Goal: Information Seeking & Learning: Learn about a topic

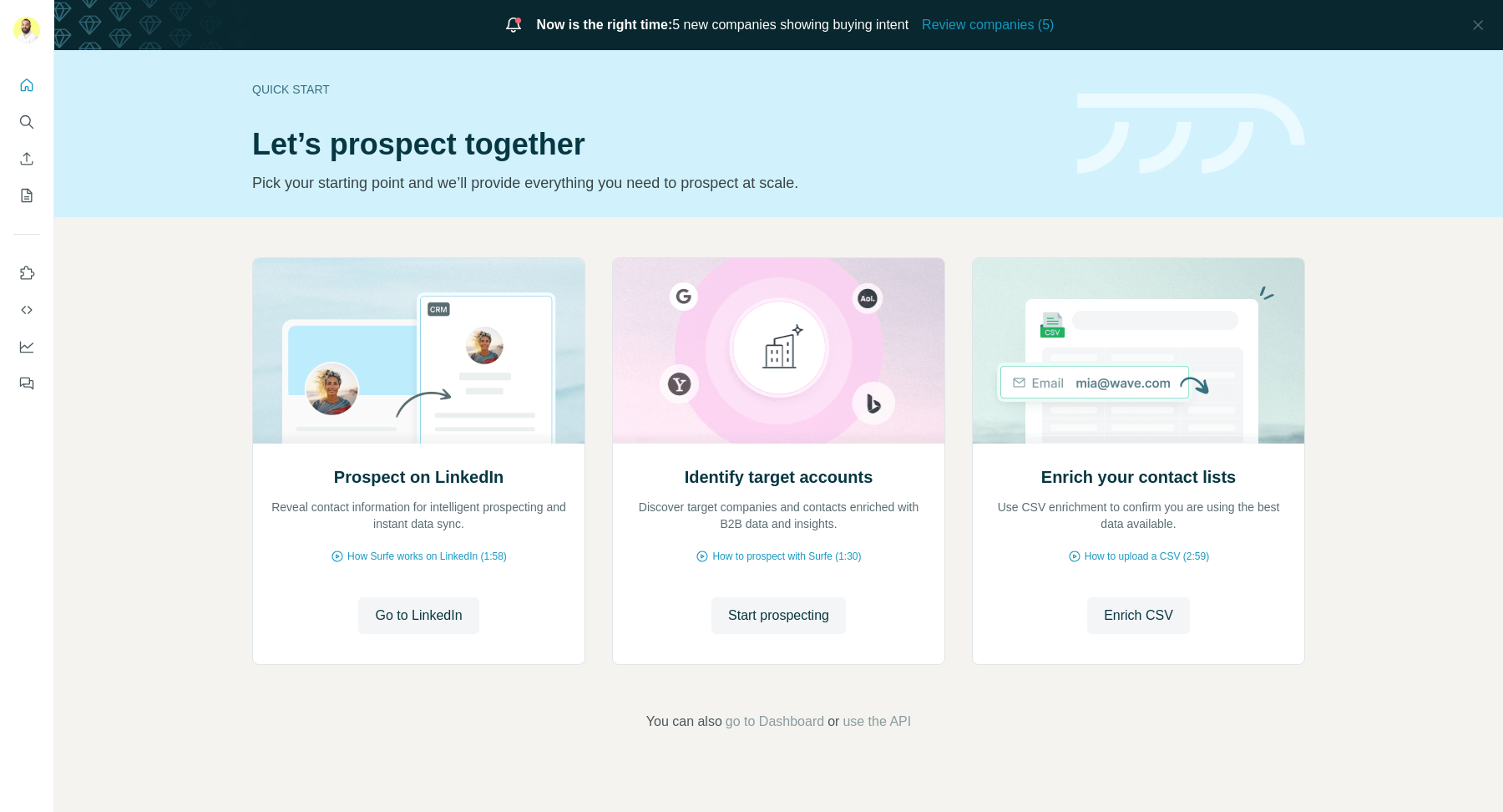
click at [987, 36] on div "Now is the right time: 5 new companies showing buying intent Review companies (…" at bounding box center [778, 25] width 1449 height 50
click at [1002, 30] on span "Review companies (5)" at bounding box center [988, 25] width 132 height 20
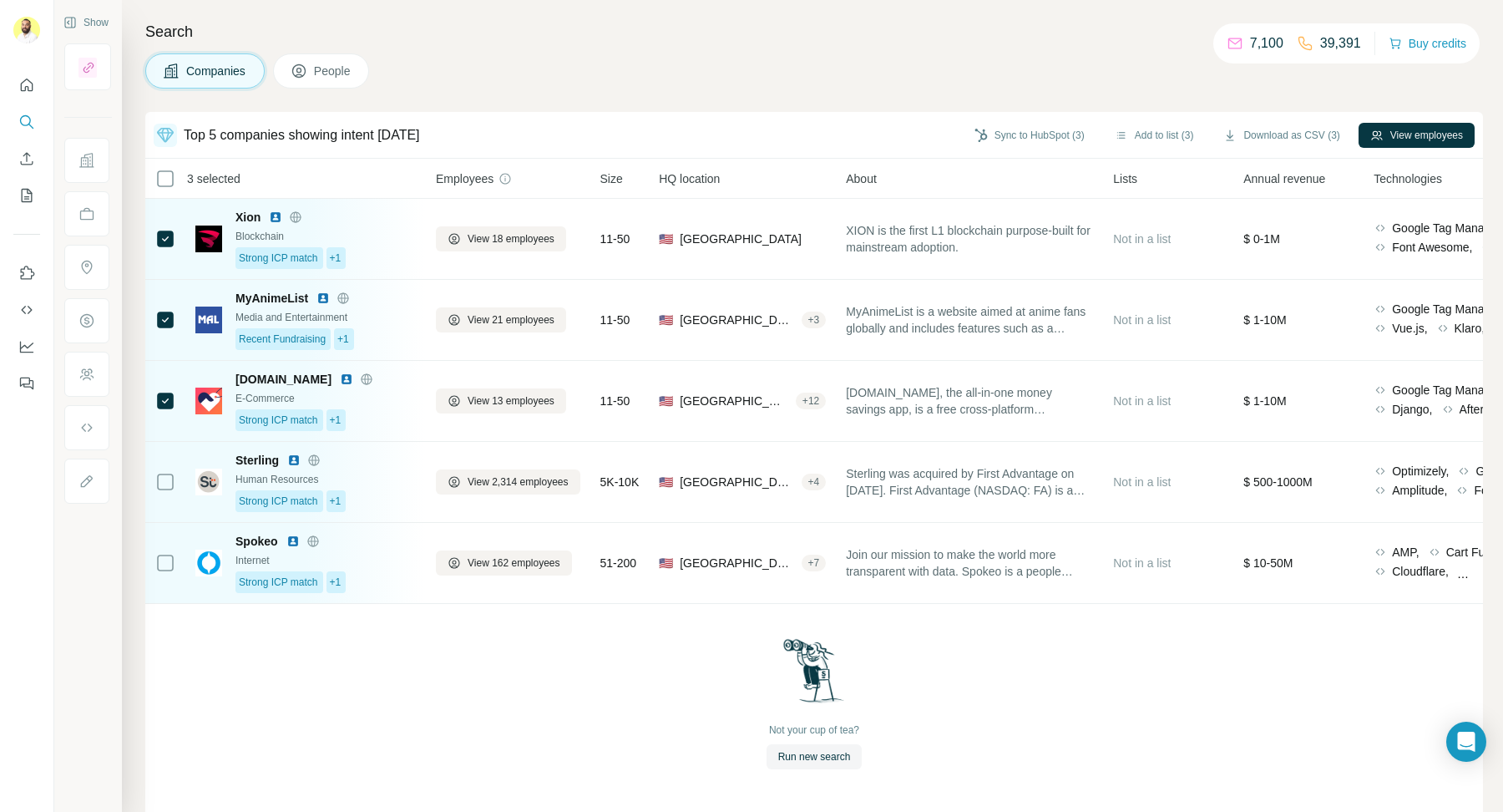
click at [164, 194] on th "3 selected" at bounding box center [278, 179] width 267 height 40
click at [164, 188] on th "3 selected" at bounding box center [278, 179] width 267 height 40
click at [165, 188] on th "3 selected" at bounding box center [278, 179] width 267 height 40
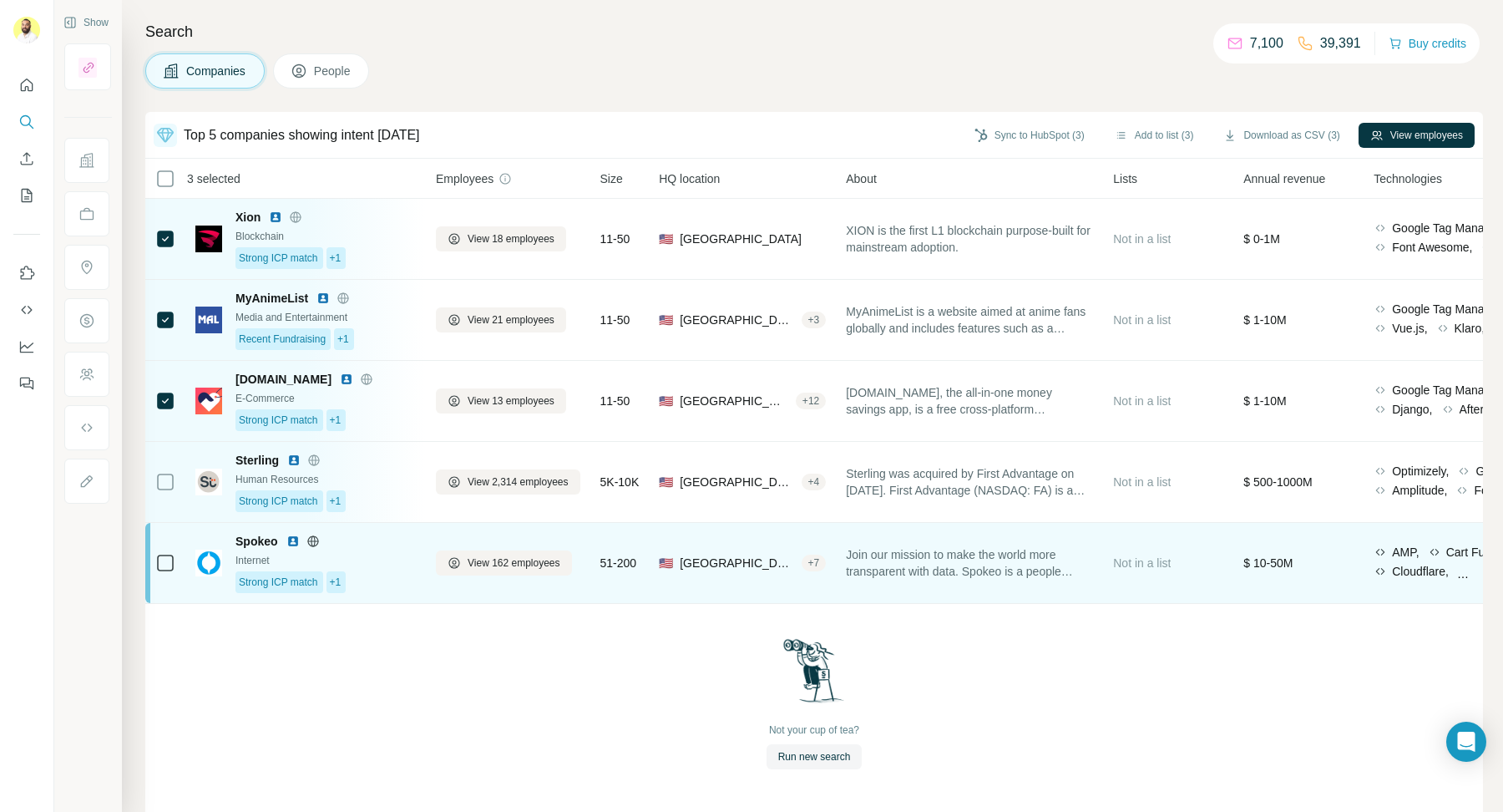
click at [775, 572] on div "🇺🇸 United States, California + 7" at bounding box center [742, 563] width 167 height 60
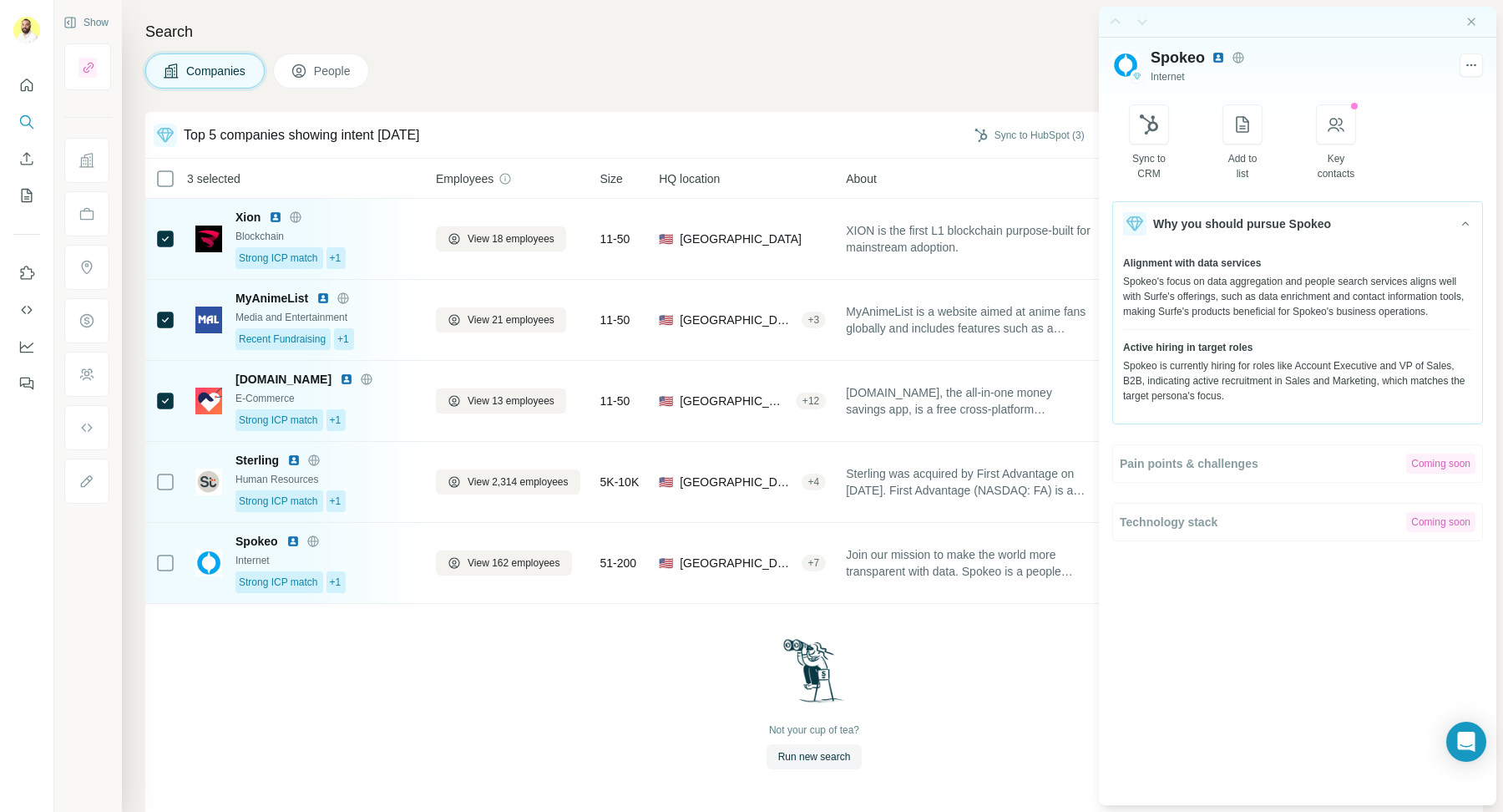
click at [1482, 27] on div at bounding box center [1298, 22] width 398 height 31
click at [1477, 24] on icon "Close side panel" at bounding box center [1471, 21] width 13 height 13
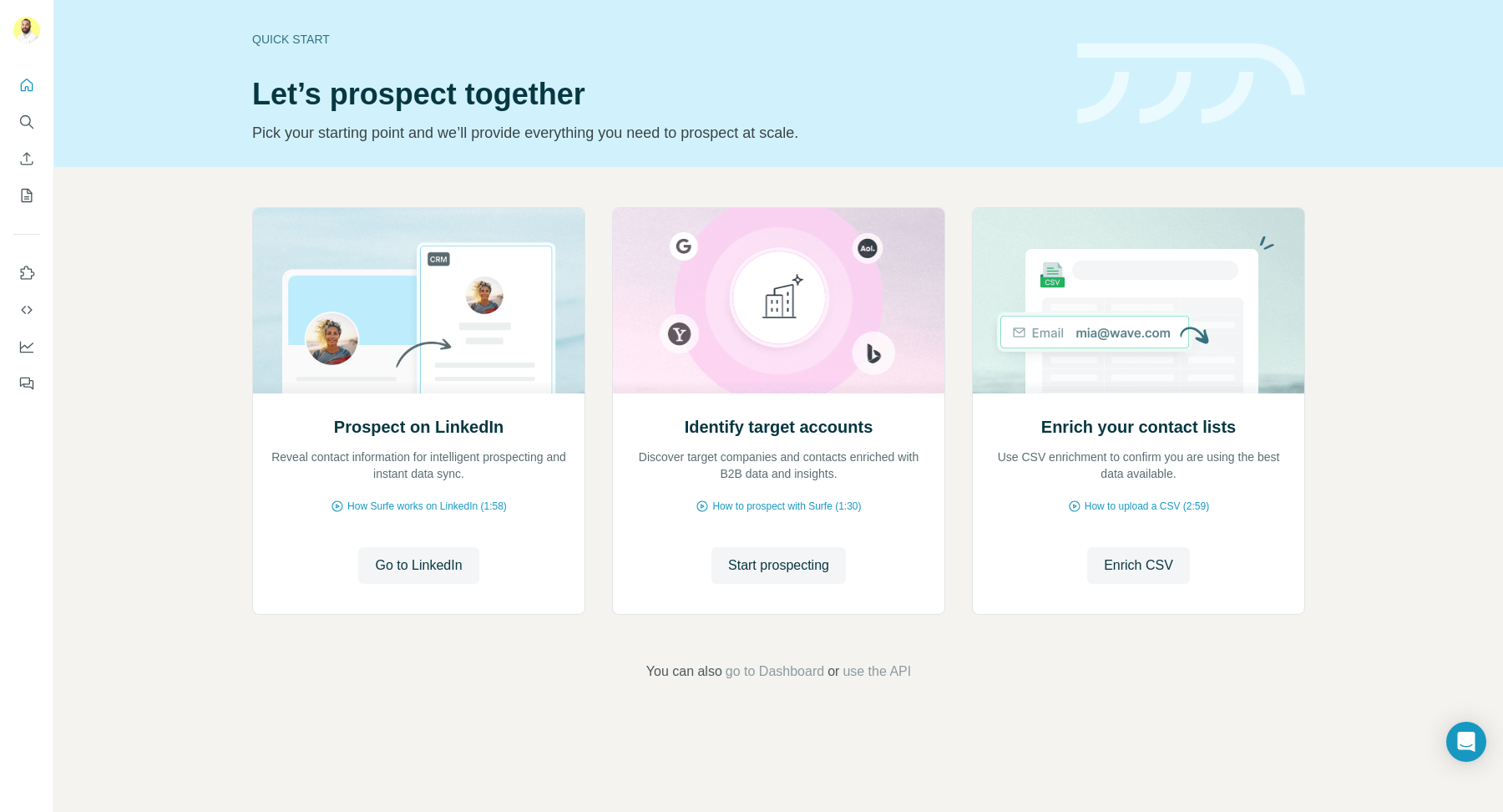
click at [13, 127] on button "Search" at bounding box center [26, 122] width 27 height 30
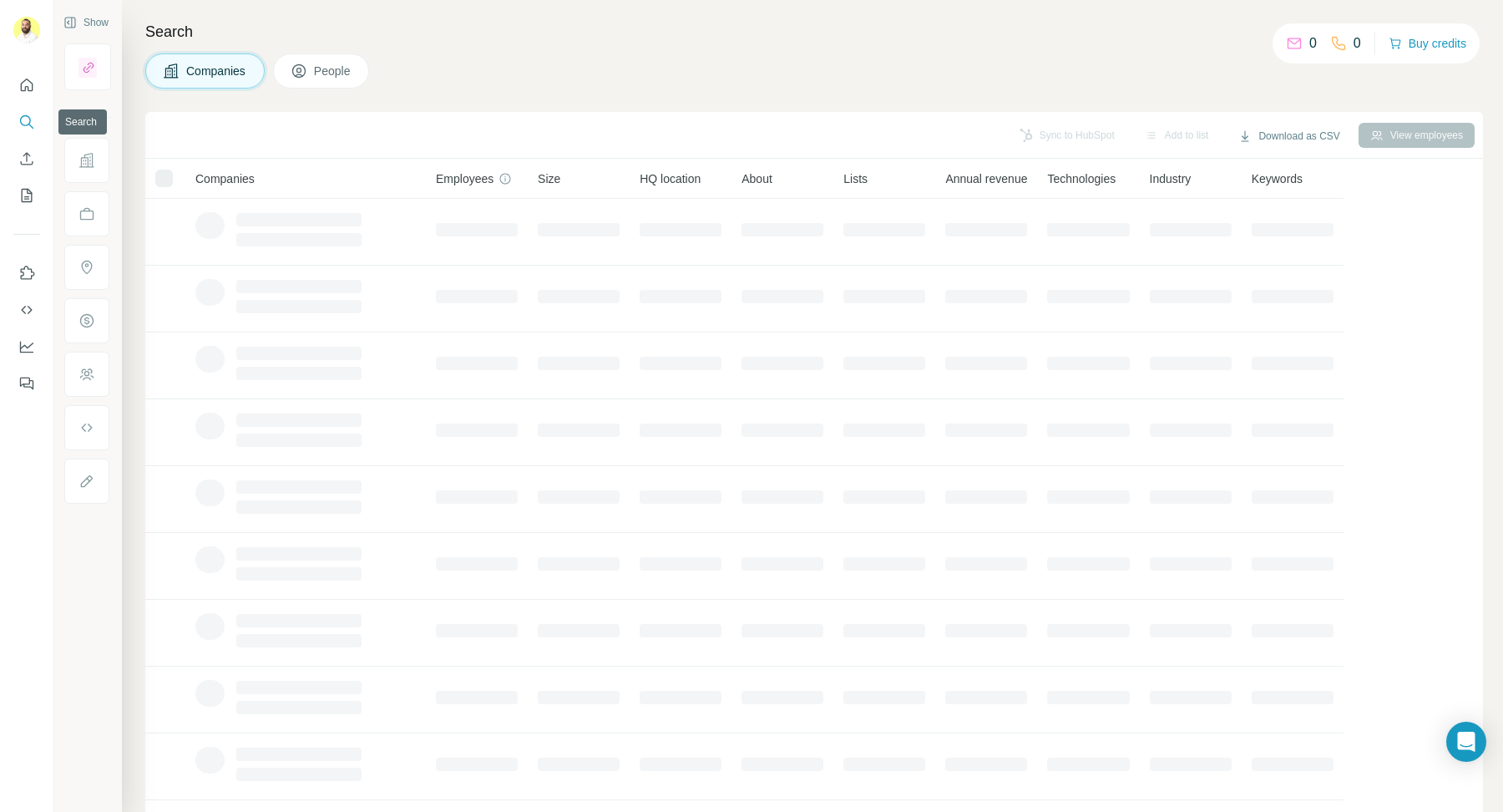
click at [29, 124] on icon "Search" at bounding box center [30, 126] width 5 height 5
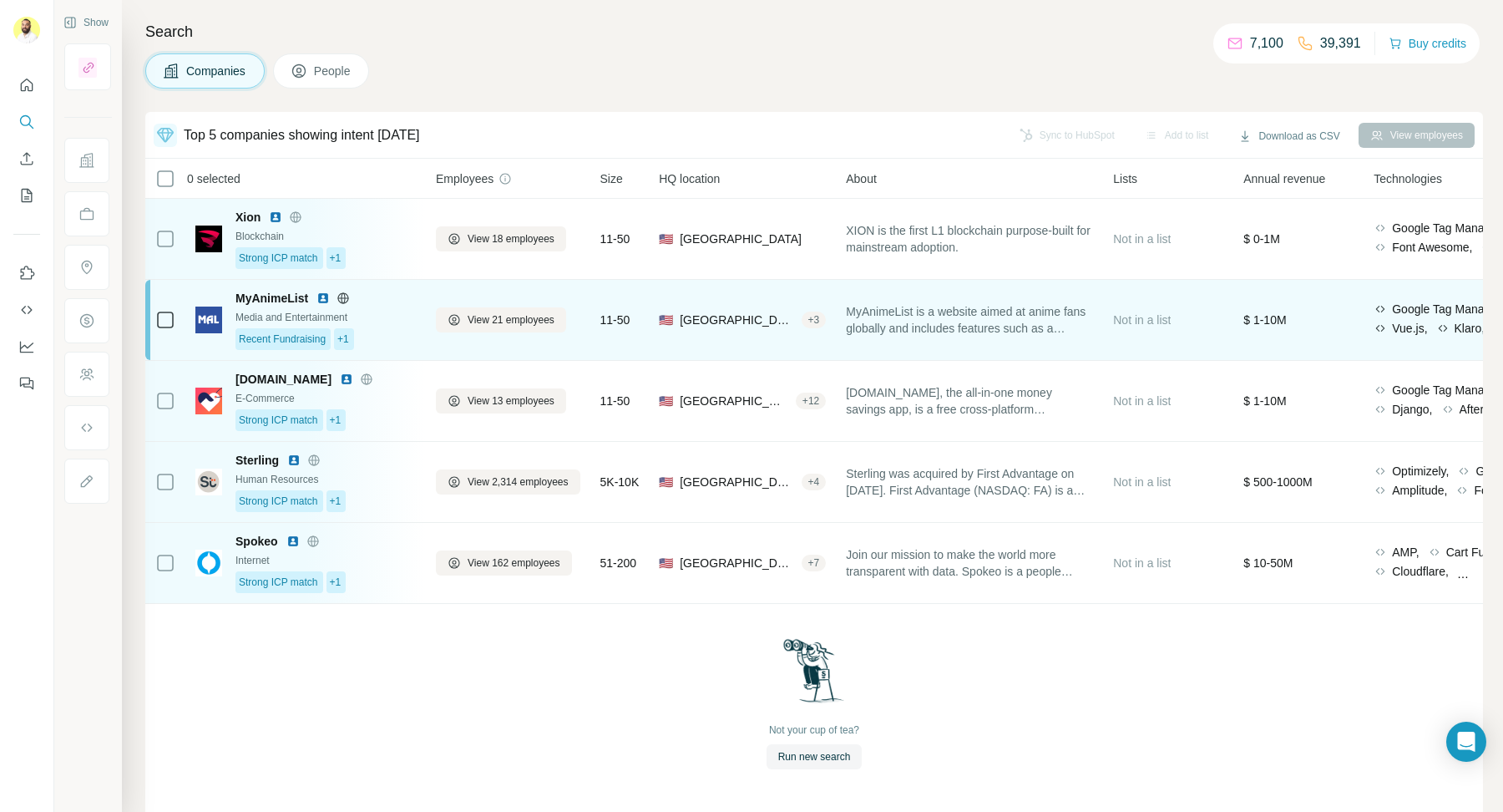
click at [816, 329] on div "🇺🇸 United States, California + 3" at bounding box center [742, 320] width 167 height 60
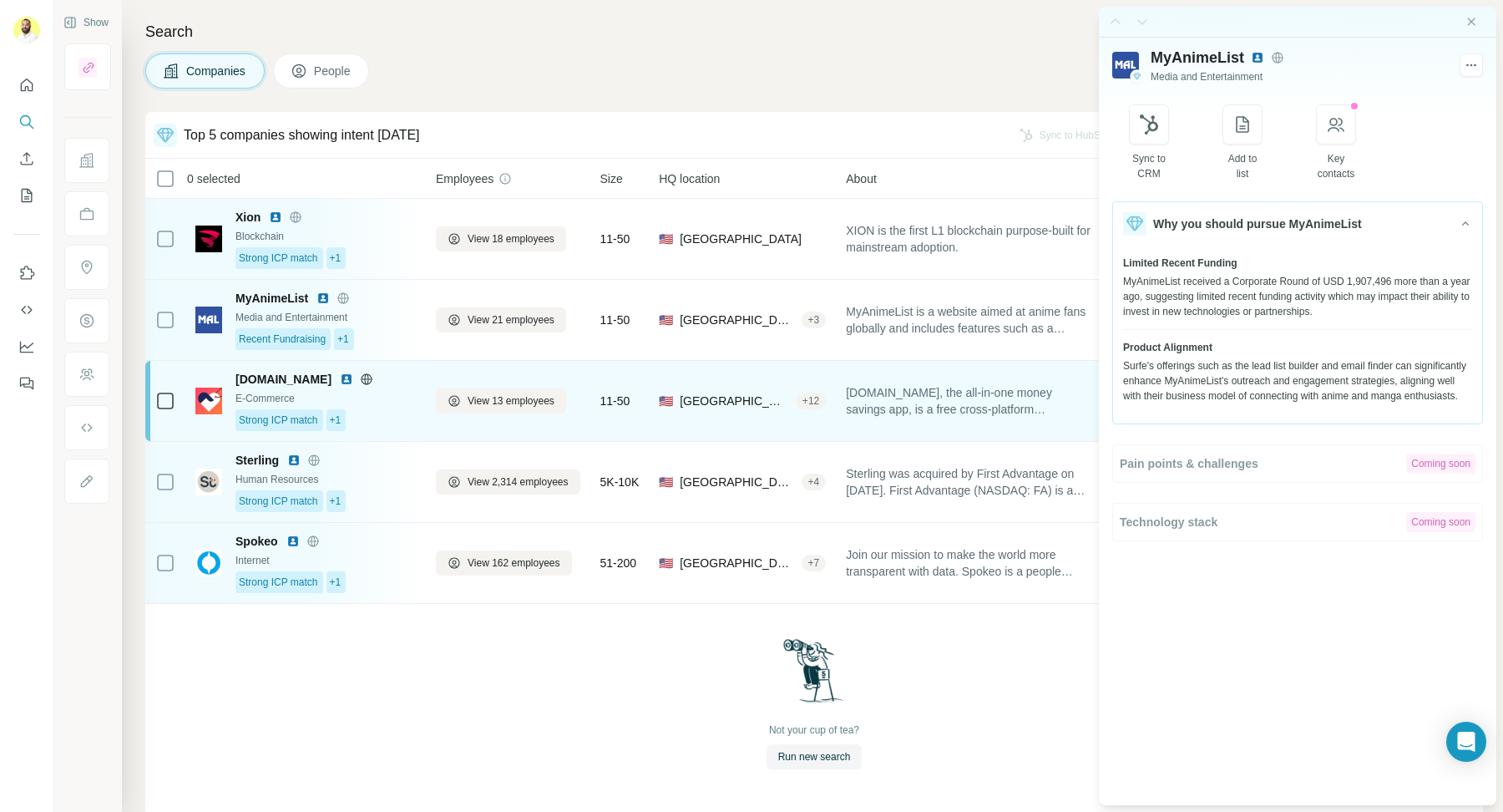
click at [826, 400] on div "+ 12" at bounding box center [811, 400] width 30 height 15
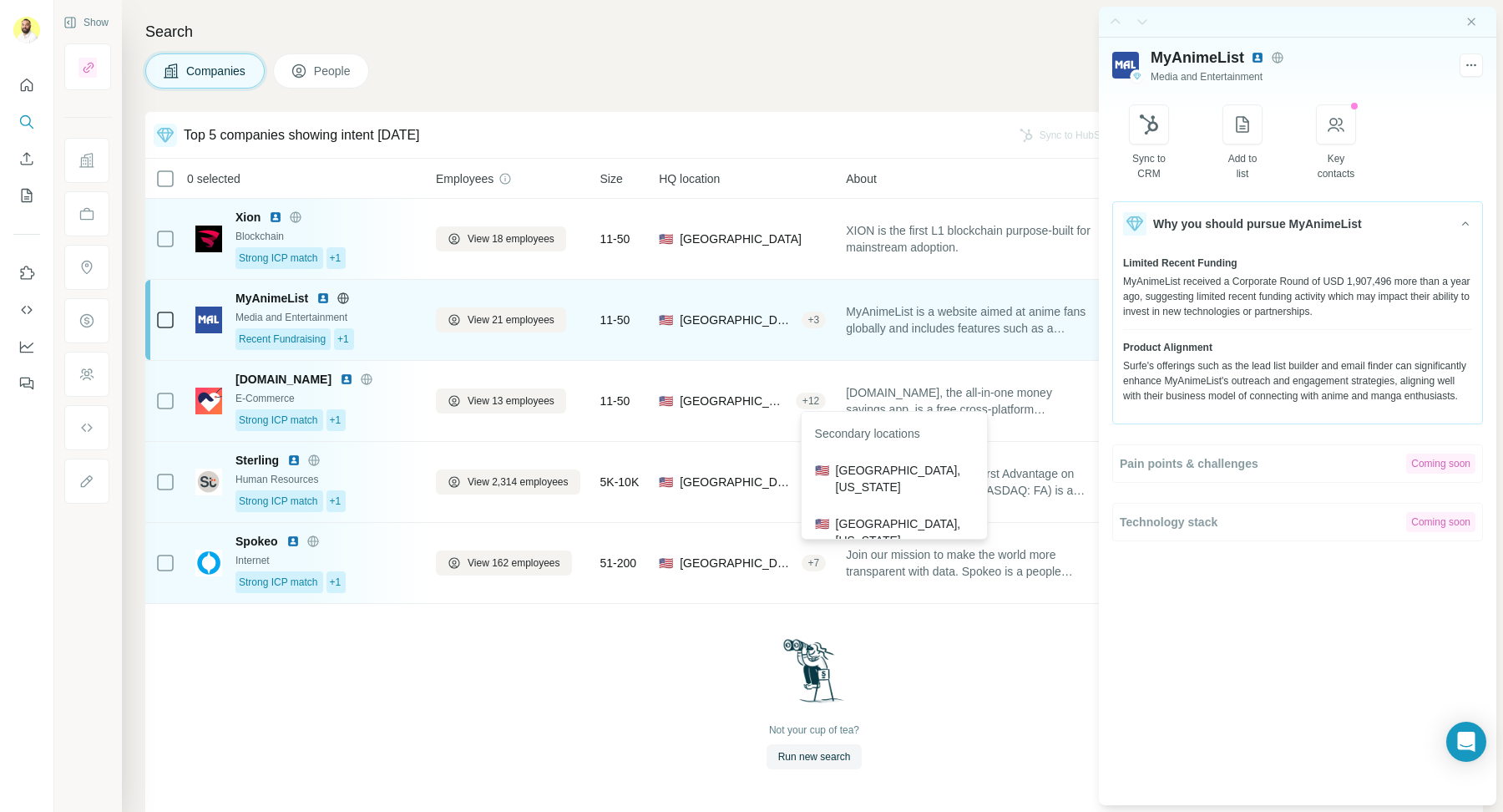
click at [814, 317] on div "+ 3" at bounding box center [814, 319] width 25 height 15
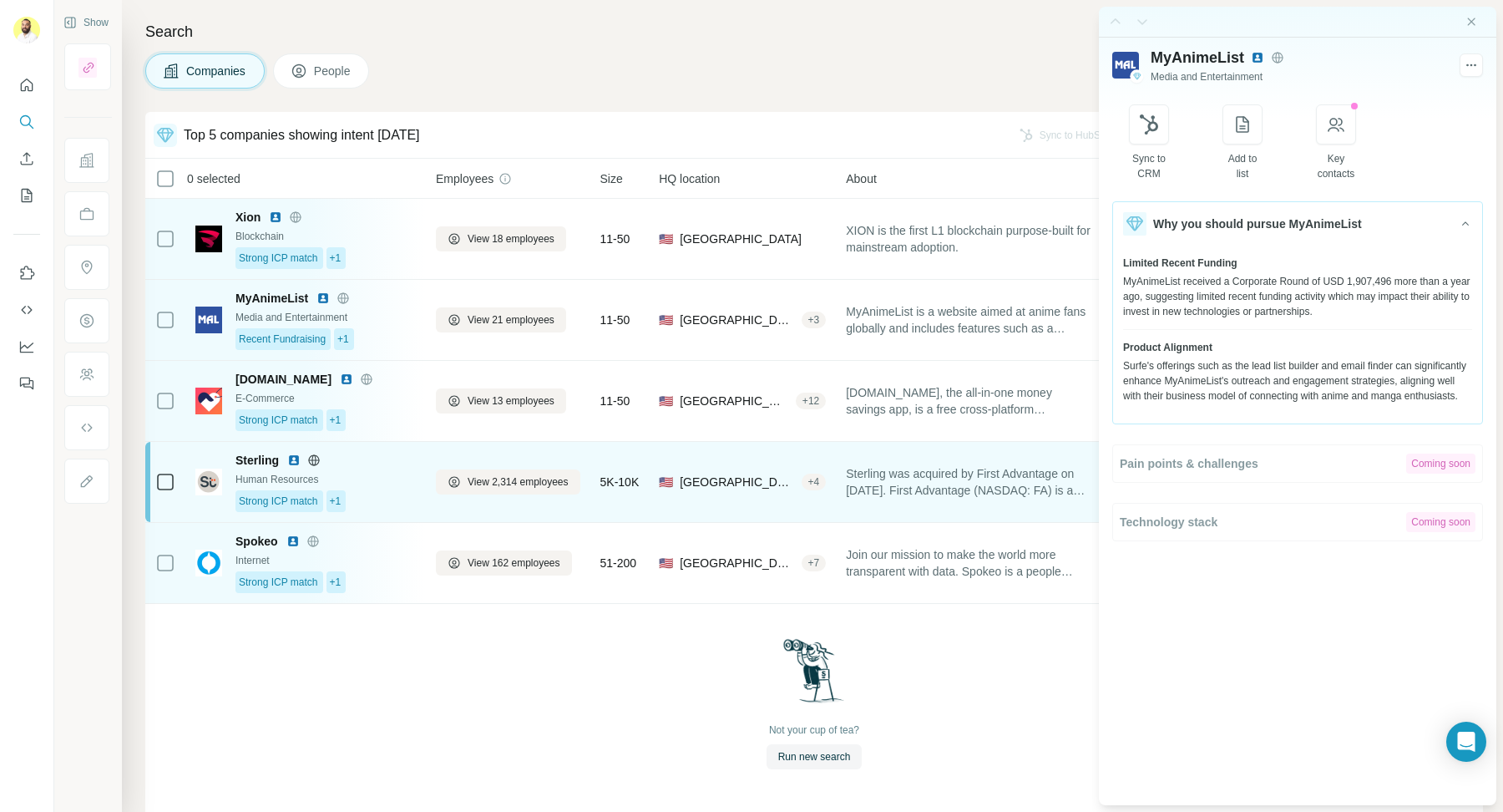
click at [808, 485] on div "+ 4" at bounding box center [814, 481] width 25 height 15
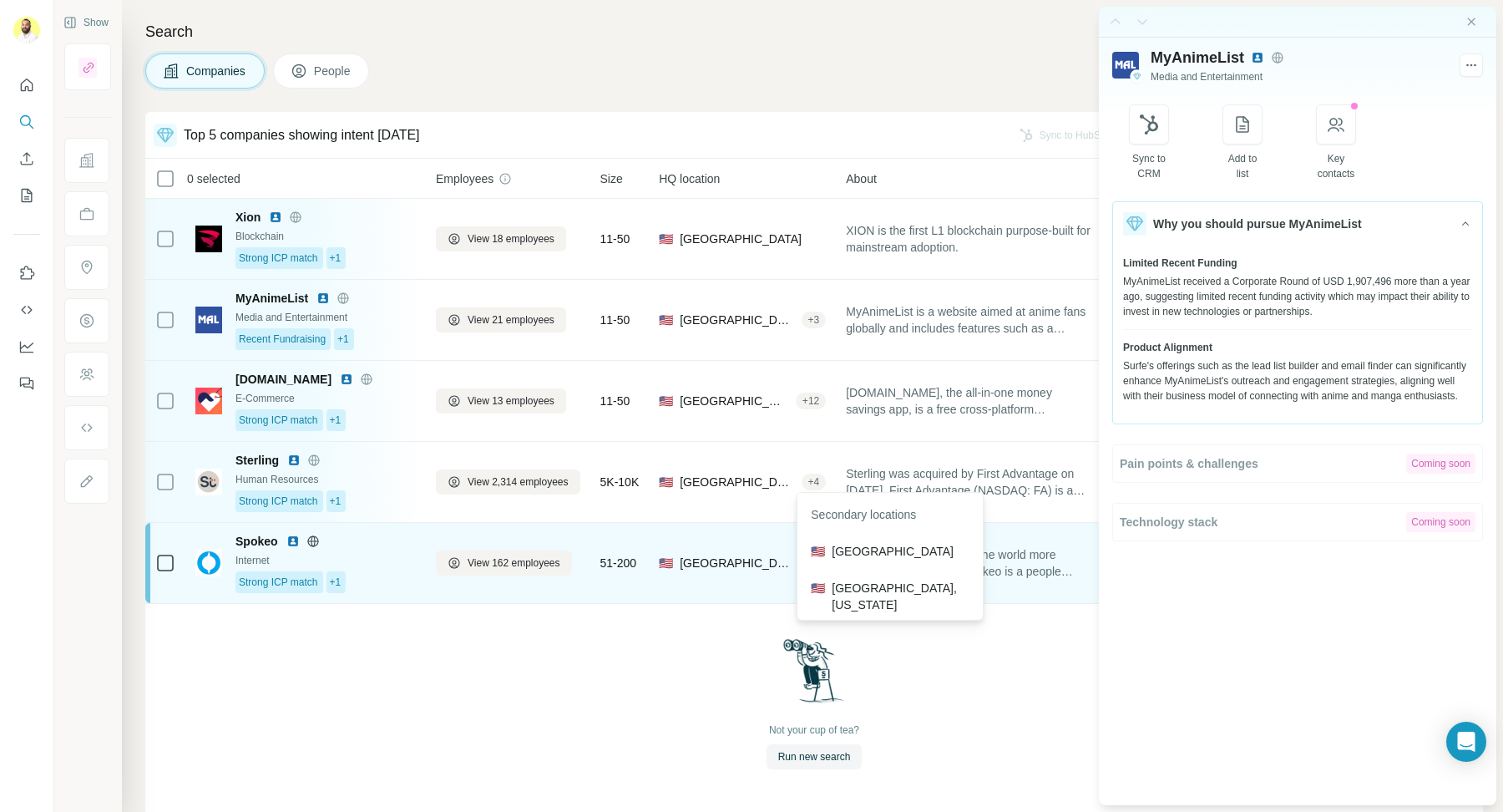
click at [770, 581] on div "🇺🇸 United States, California + 7" at bounding box center [742, 563] width 167 height 60
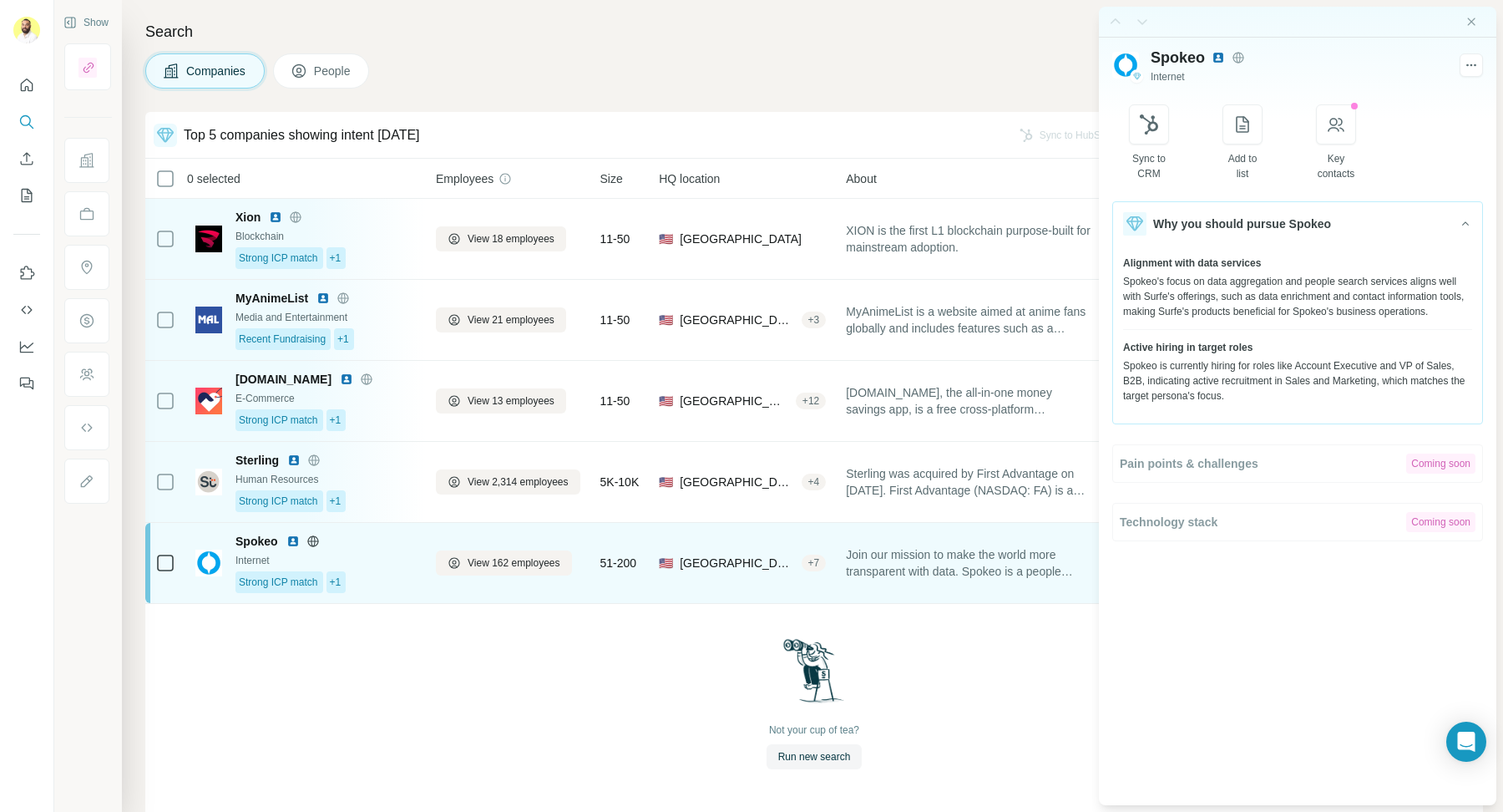
click at [821, 565] on div "+ 7" at bounding box center [814, 562] width 25 height 15
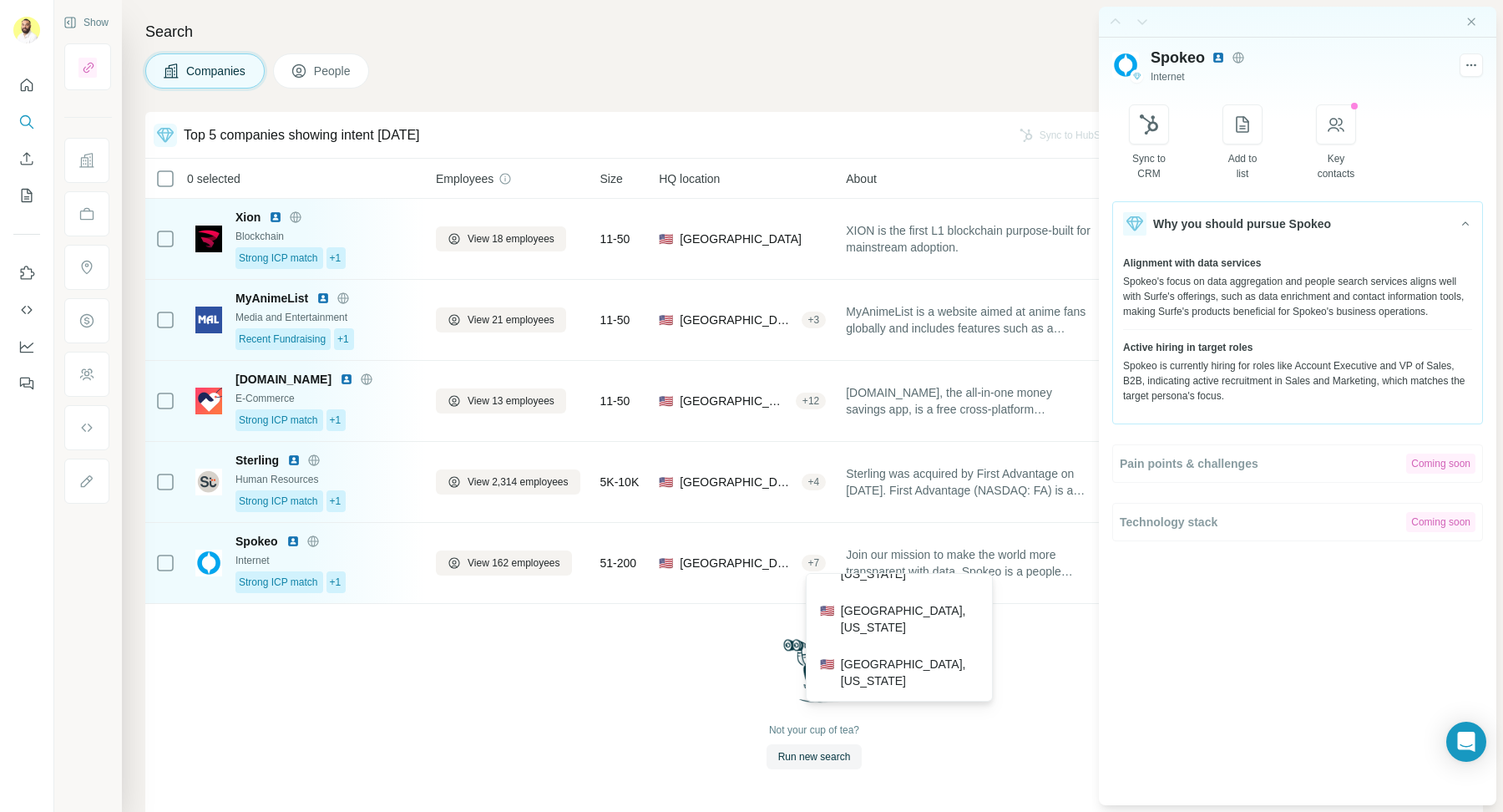
scroll to position [170, 0]
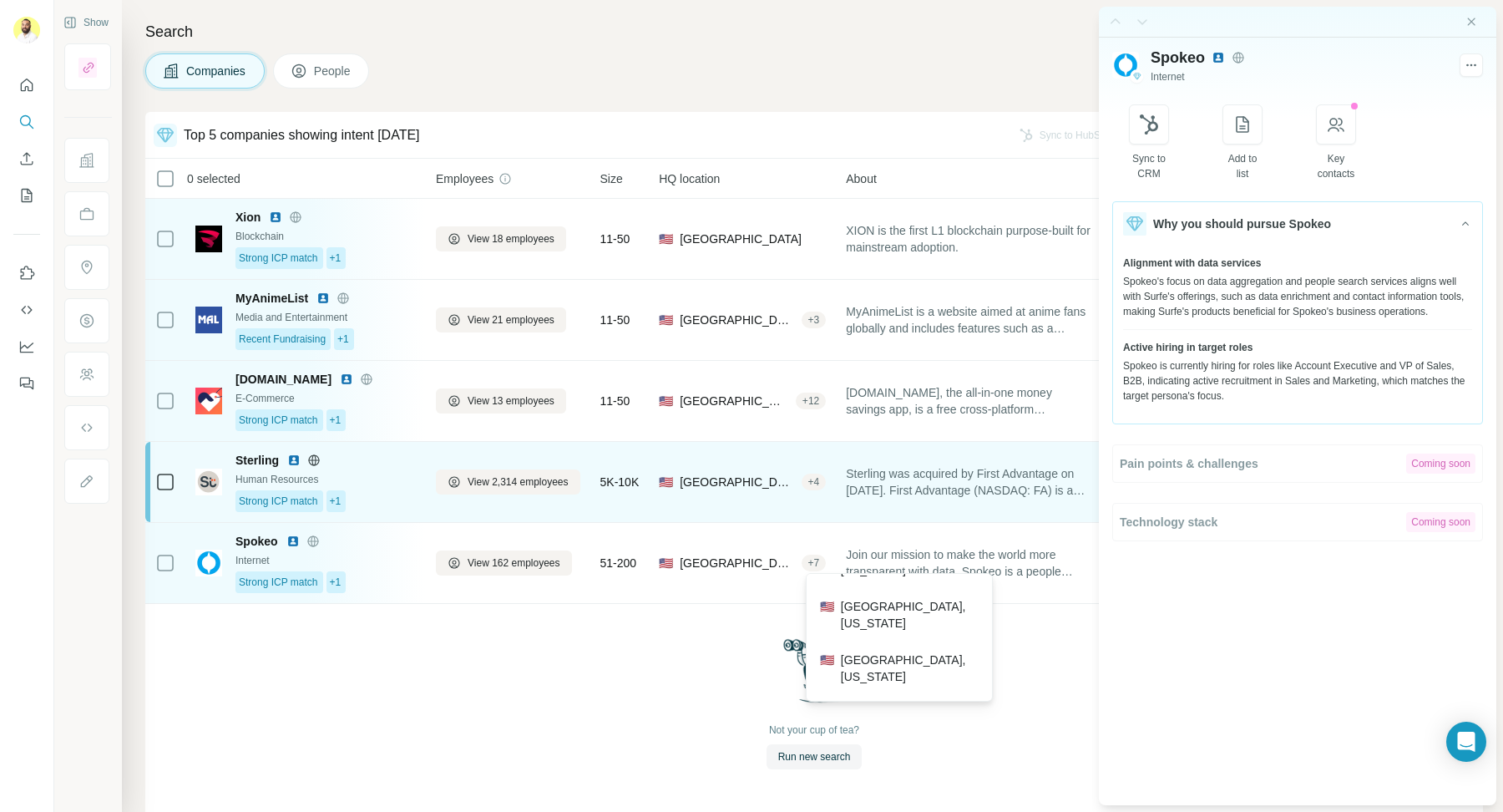
click at [808, 474] on div "+ 4" at bounding box center [814, 481] width 25 height 15
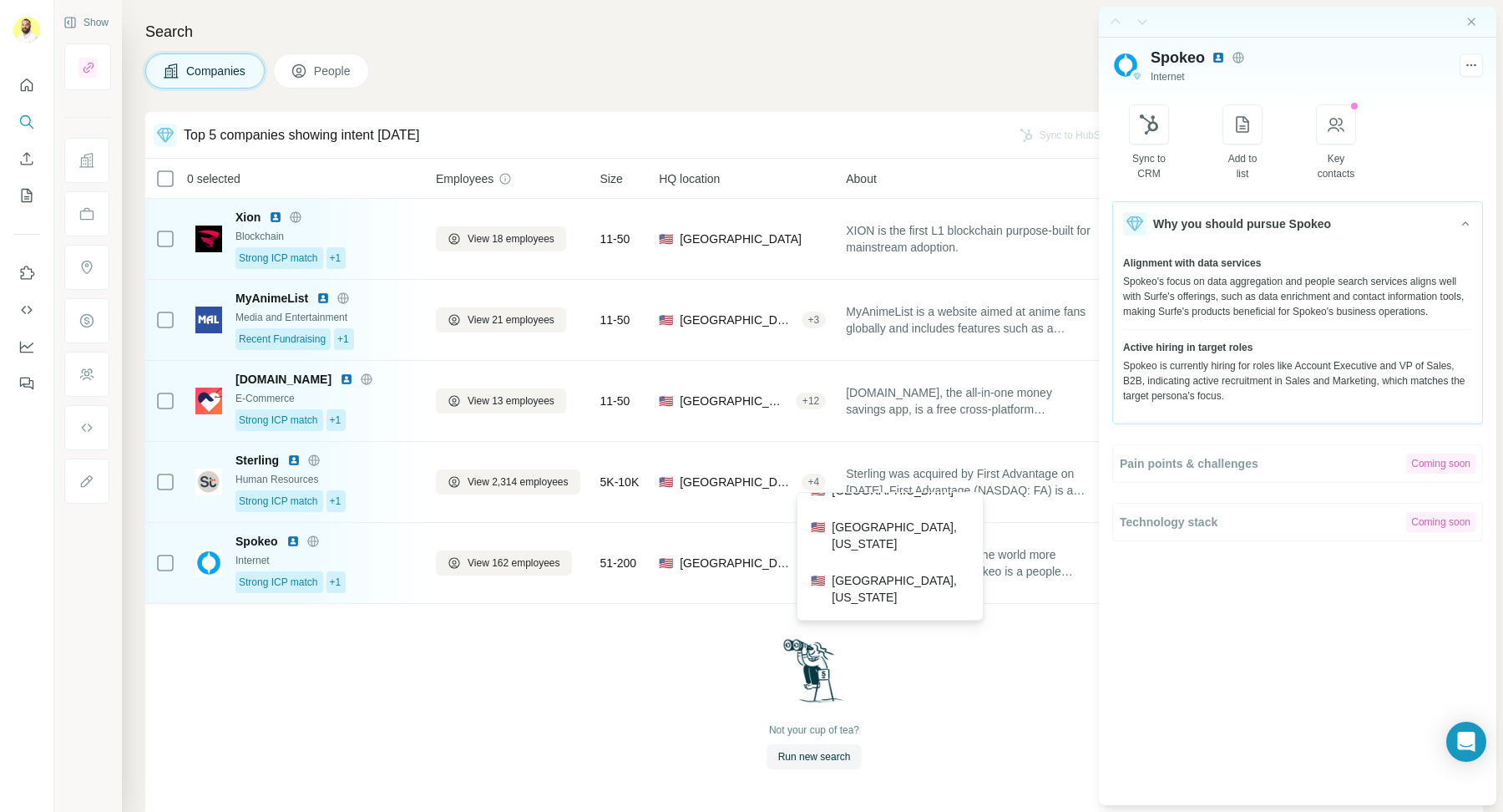
scroll to position [93, 0]
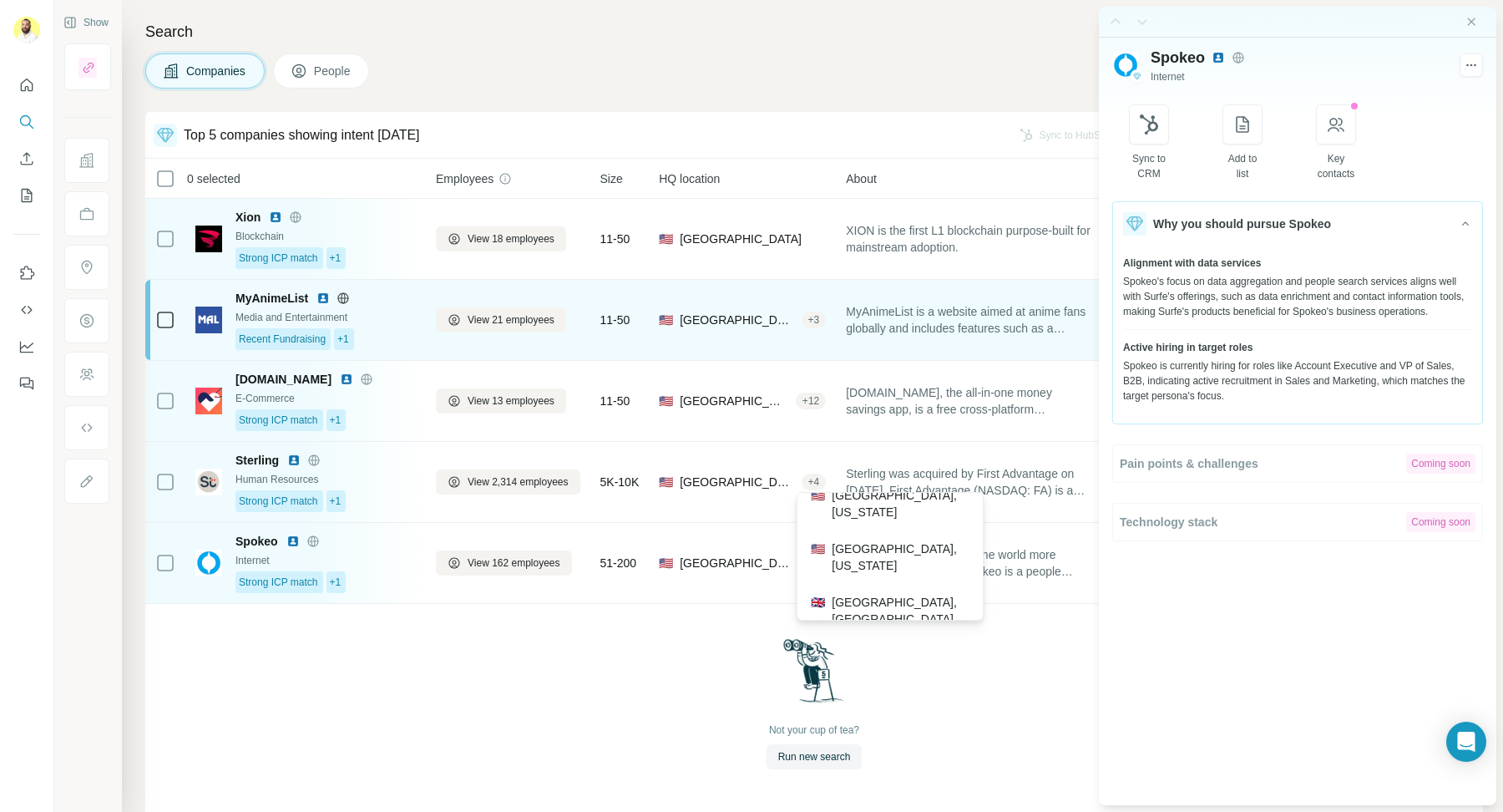
click at [812, 332] on div "🇺🇸 United States, California + 3" at bounding box center [742, 320] width 167 height 60
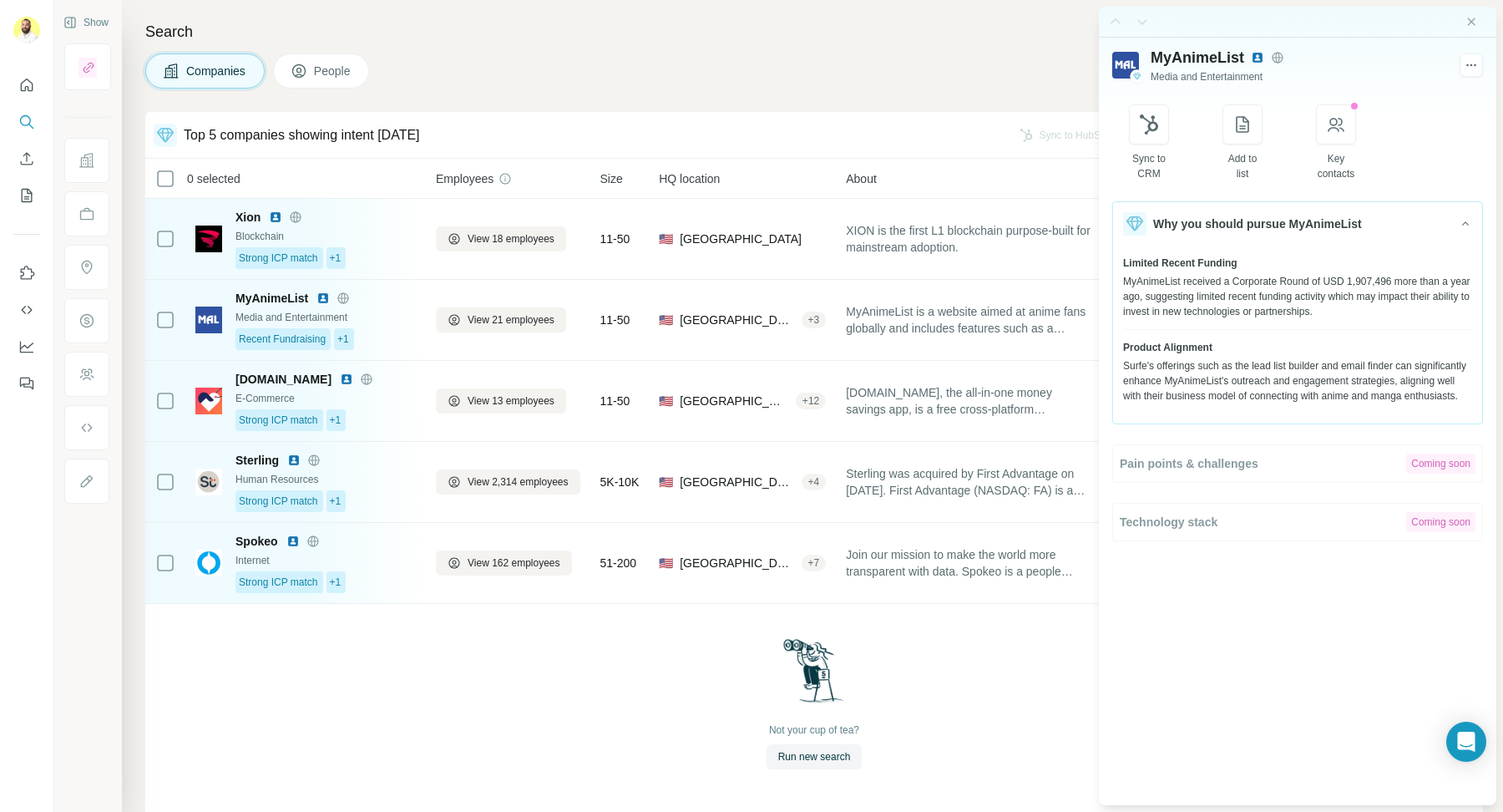
click at [1480, 13] on div at bounding box center [1298, 22] width 398 height 31
click at [1472, 13] on div at bounding box center [1298, 22] width 398 height 31
click at [1465, 17] on icon "Close side panel" at bounding box center [1471, 21] width 13 height 13
